Goal: Task Accomplishment & Management: Use online tool/utility

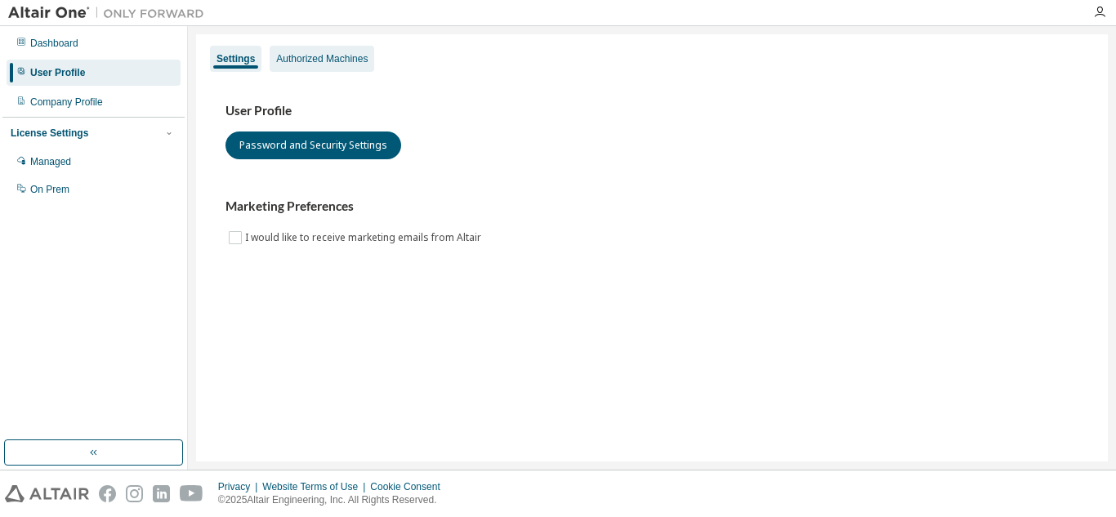
click at [310, 68] on div "Authorized Machines" at bounding box center [322, 59] width 105 height 26
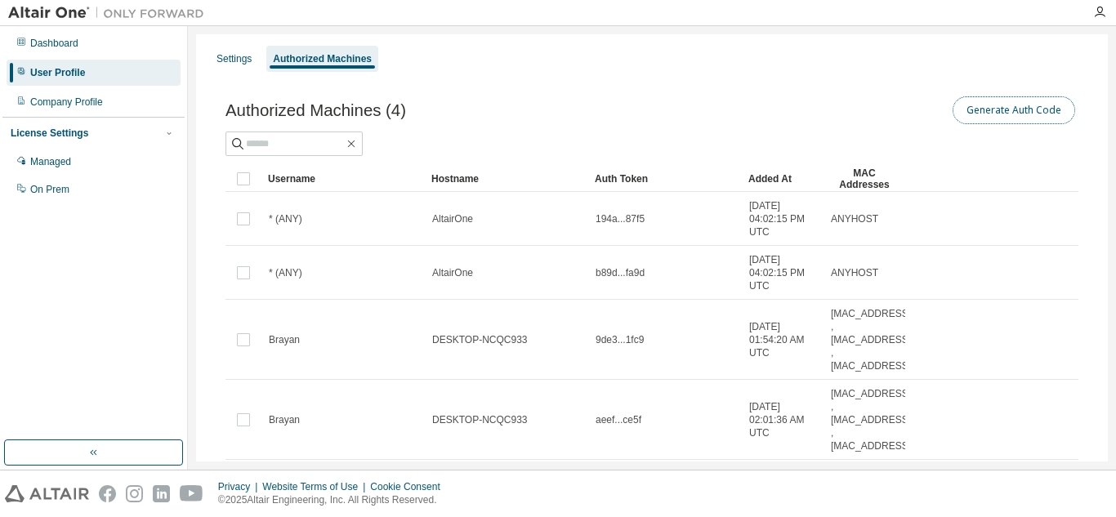
click at [1042, 101] on button "Generate Auth Code" at bounding box center [1014, 110] width 123 height 28
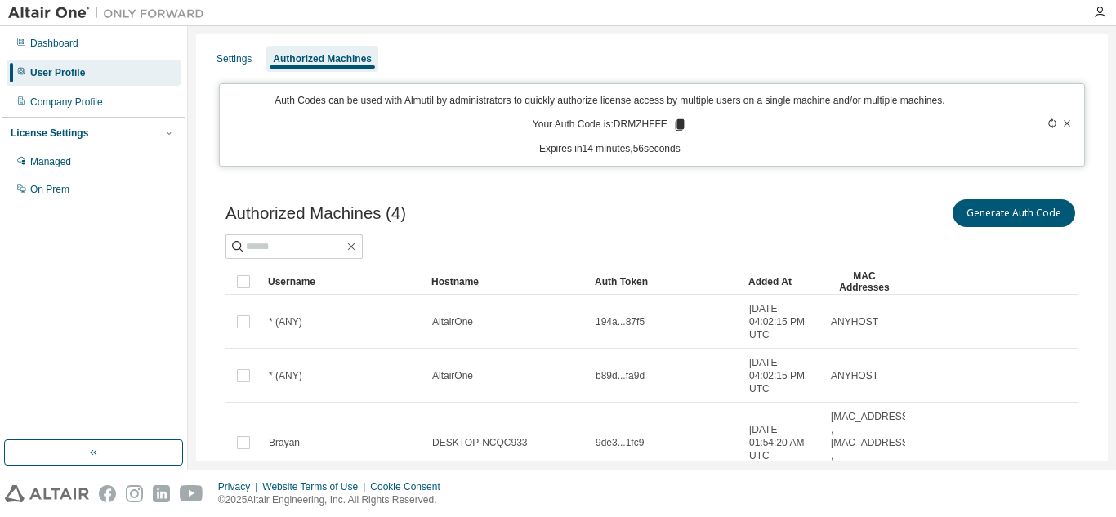
click at [675, 121] on icon at bounding box center [679, 124] width 9 height 11
